Goal: Transaction & Acquisition: Purchase product/service

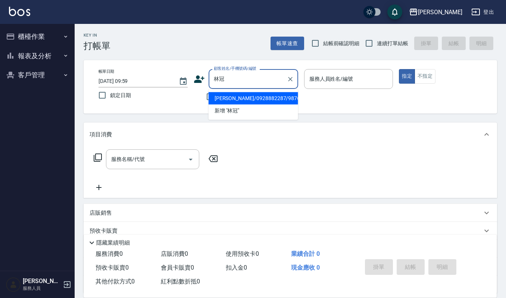
type input "林冠"
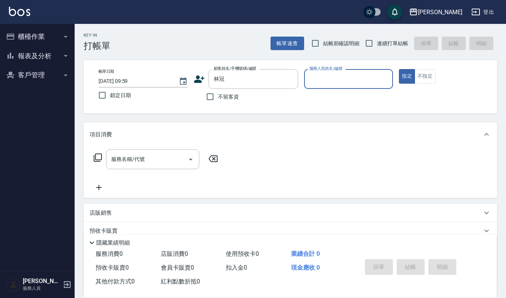
click at [399, 69] on button "指定" at bounding box center [407, 76] width 16 height 15
type button "true"
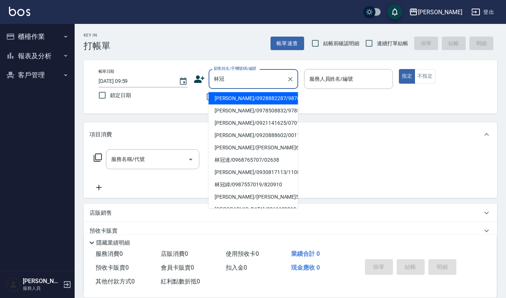
click at [277, 76] on input "林冠" at bounding box center [248, 78] width 72 height 13
click at [233, 94] on li "[PERSON_NAME]/0928882287/9876" at bounding box center [254, 98] width 90 height 12
type input "[PERSON_NAME]/0928882287/9876"
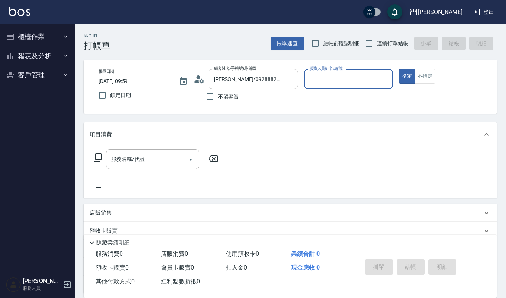
type input "Ruby-17"
drag, startPoint x: 187, startPoint y: 142, endPoint x: 173, endPoint y: 156, distance: 18.7
click at [180, 148] on div "項目消費 服務名稱/代號 服務名稱/代號" at bounding box center [290, 159] width 413 height 75
click at [173, 156] on input "服務名稱/代號" at bounding box center [146, 159] width 75 height 13
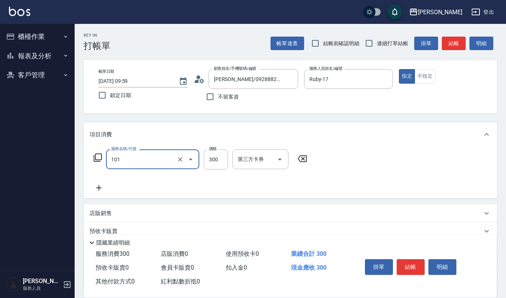
type input "一般洗髮(101)"
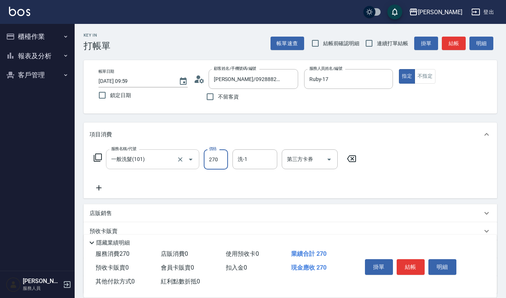
type input "270"
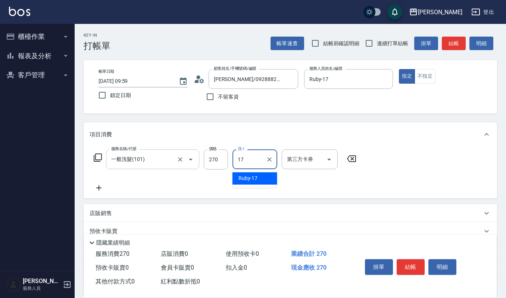
type input "Ruby-17"
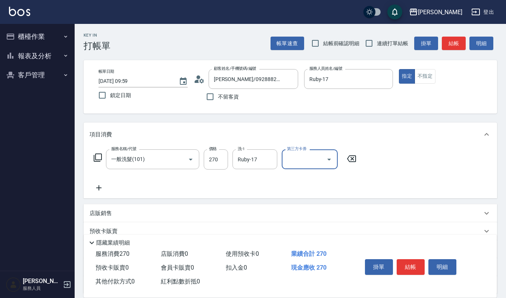
click at [406, 263] on button "結帳" at bounding box center [411, 267] width 28 height 16
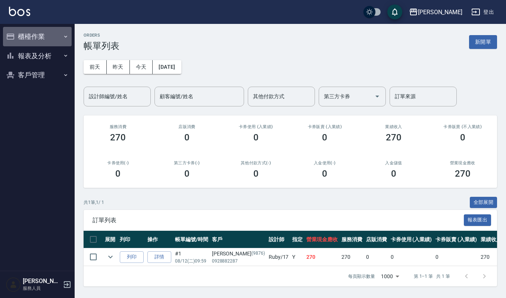
click at [30, 38] on button "櫃檯作業" at bounding box center [37, 36] width 69 height 19
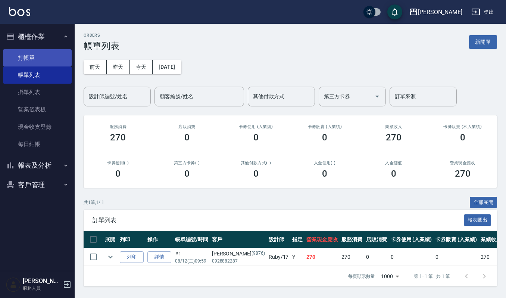
click at [60, 49] on link "打帳單" at bounding box center [37, 57] width 69 height 17
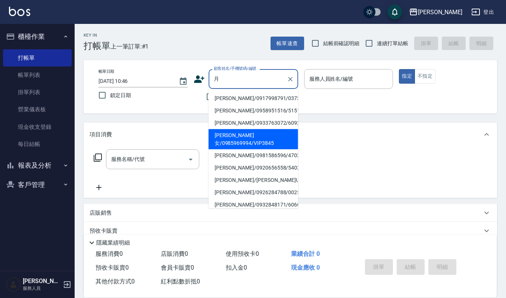
click at [245, 134] on li "[PERSON_NAME]女/0985969994/VIP3845" at bounding box center [254, 139] width 90 height 20
type input "[PERSON_NAME]女/0985969994/VIP3845"
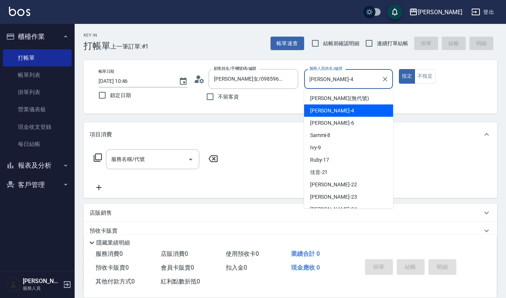
click at [335, 82] on input "[PERSON_NAME]-4" at bounding box center [342, 78] width 71 height 13
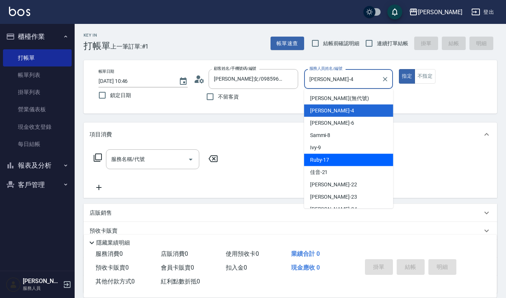
click at [342, 156] on div "Ruby -17" at bounding box center [348, 160] width 89 height 12
type input "Ruby-17"
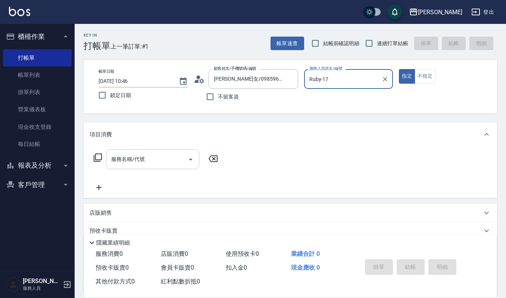
click at [148, 150] on div "服務名稱/代號" at bounding box center [152, 159] width 93 height 20
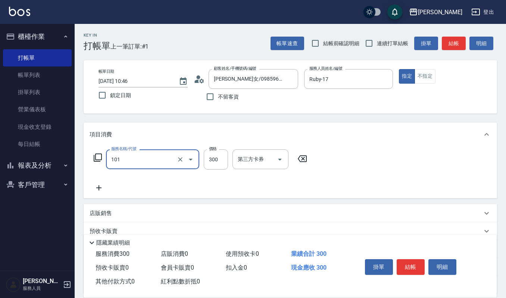
type input "一般洗髮(101)"
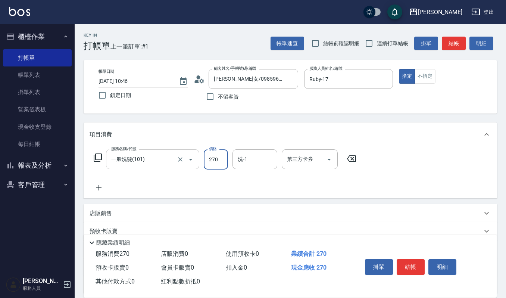
type input "270"
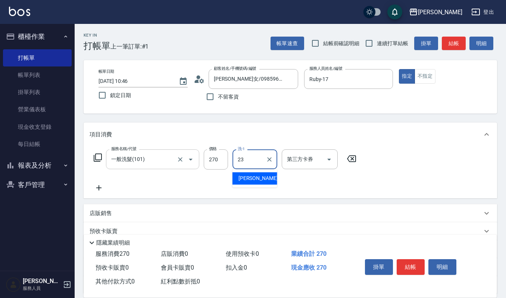
type input "[PERSON_NAME]-23"
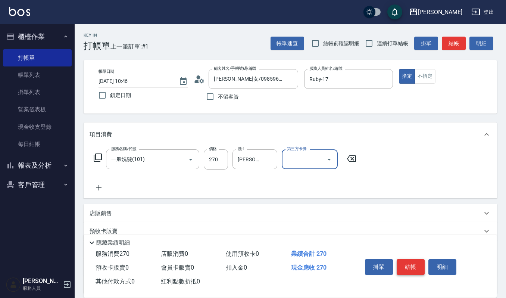
click at [399, 264] on button "結帳" at bounding box center [411, 267] width 28 height 16
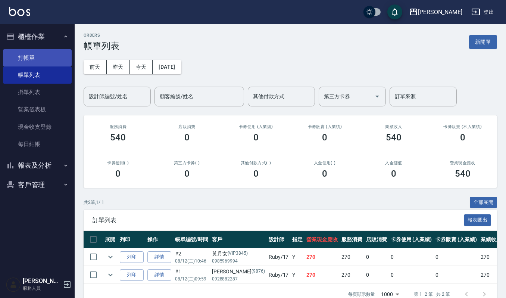
click at [57, 52] on link "打帳單" at bounding box center [37, 57] width 69 height 17
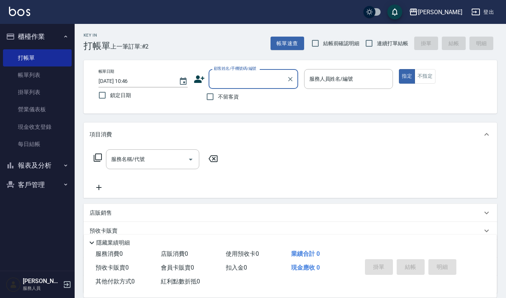
click at [33, 78] on link "帳單列表" at bounding box center [37, 74] width 69 height 17
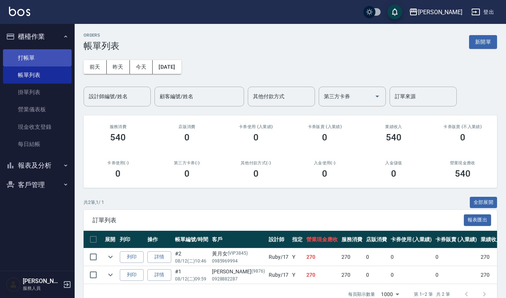
click at [60, 56] on link "打帳單" at bounding box center [37, 57] width 69 height 17
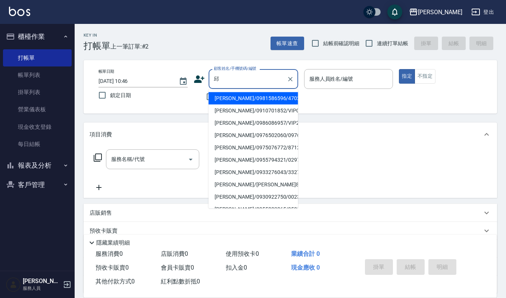
click at [253, 100] on li "[PERSON_NAME]/0981586596/470208" at bounding box center [254, 98] width 90 height 12
type input "[PERSON_NAME]/0981586596/470208"
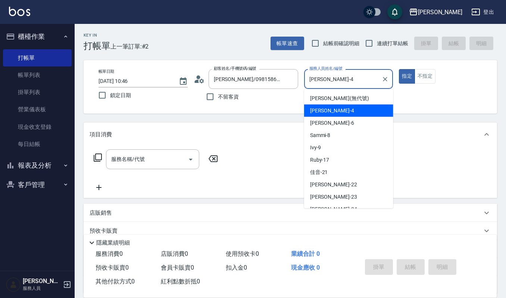
click at [357, 78] on input "[PERSON_NAME]-4" at bounding box center [342, 78] width 71 height 13
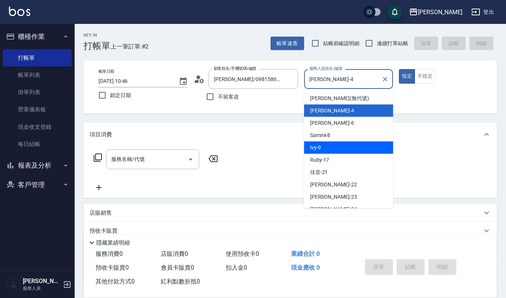
click at [339, 146] on div "Ivy -9" at bounding box center [348, 147] width 89 height 12
type input "Ivy-9"
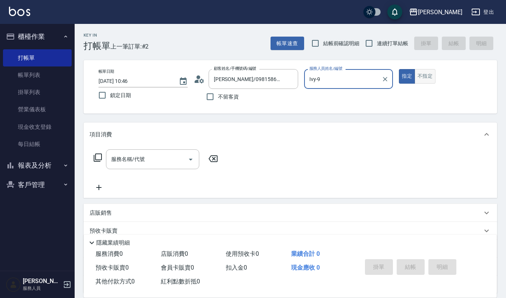
click at [427, 79] on button "不指定" at bounding box center [424, 76] width 21 height 15
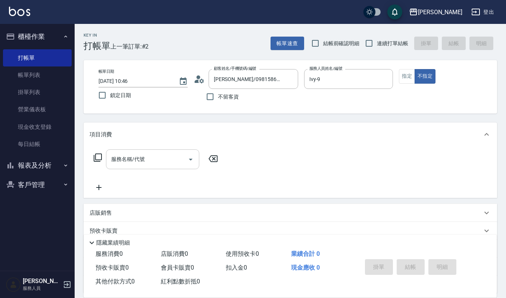
click at [150, 165] on input "服務名稱/代號" at bounding box center [146, 159] width 75 height 13
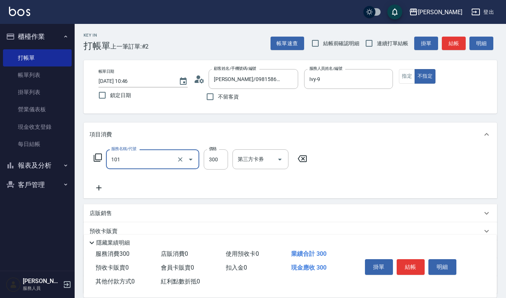
type input "一般洗髮(101)"
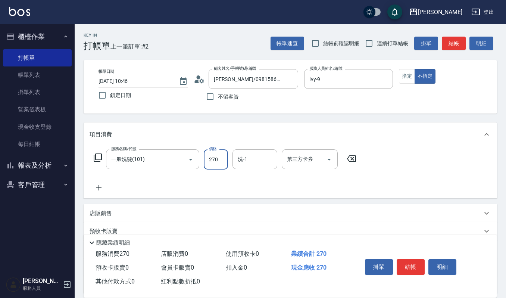
type input "270"
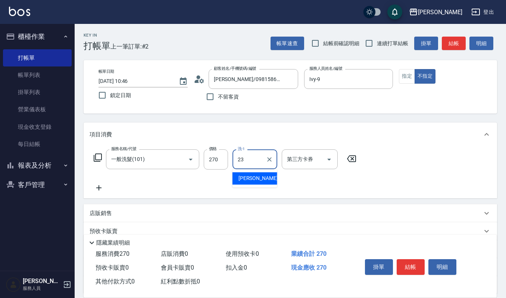
type input "[PERSON_NAME]-23"
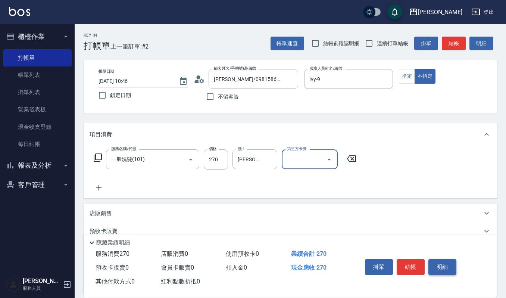
click at [444, 268] on button "明細" at bounding box center [442, 267] width 28 height 16
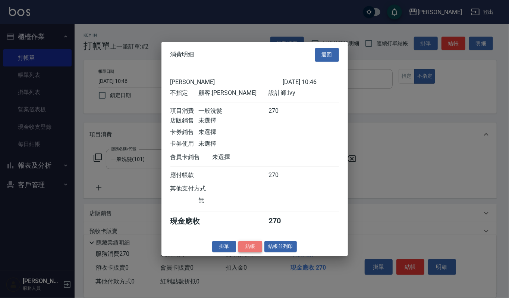
click at [257, 252] on button "結帳" at bounding box center [250, 247] width 24 height 12
